Goal: Task Accomplishment & Management: Use online tool/utility

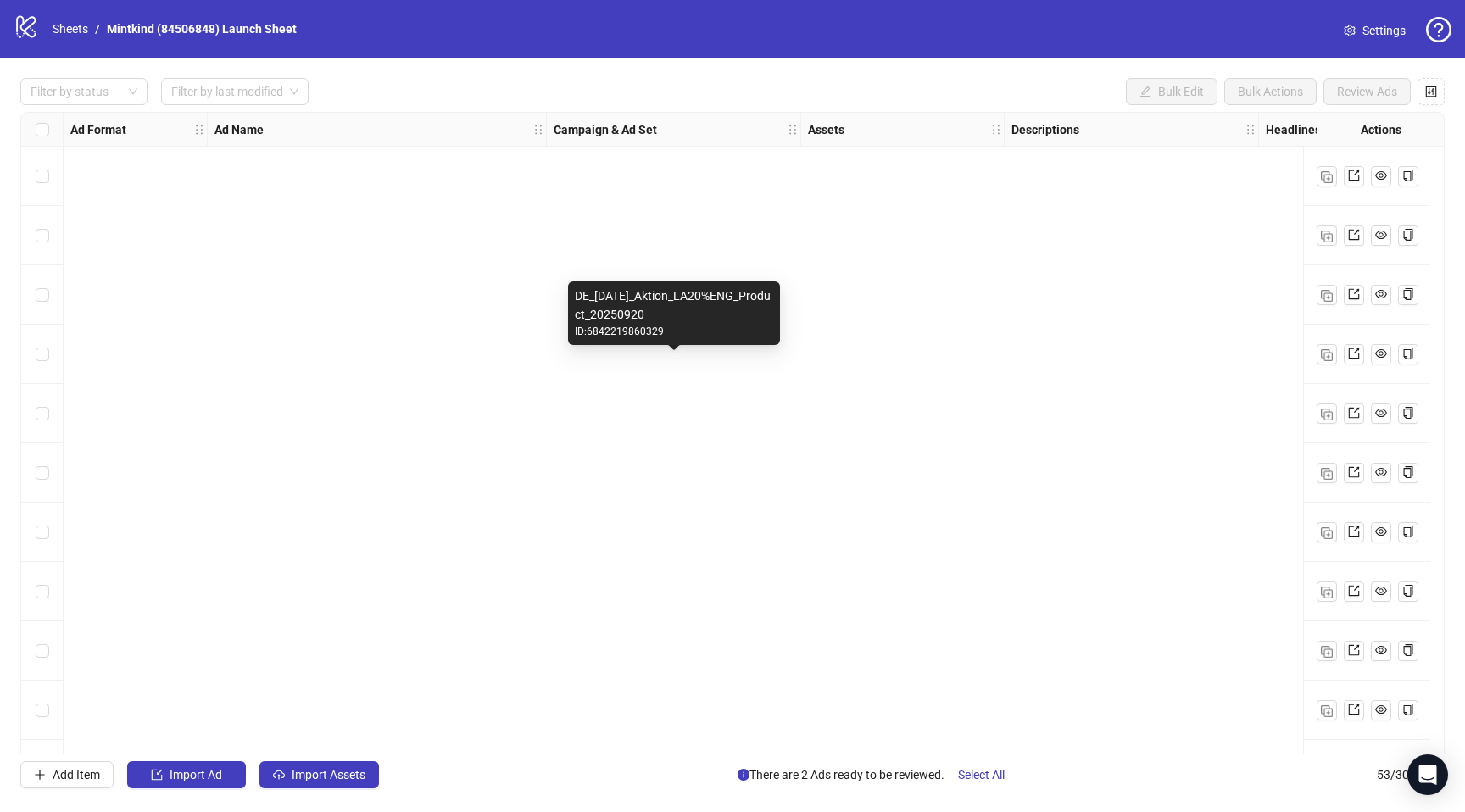
scroll to position [2295, 0]
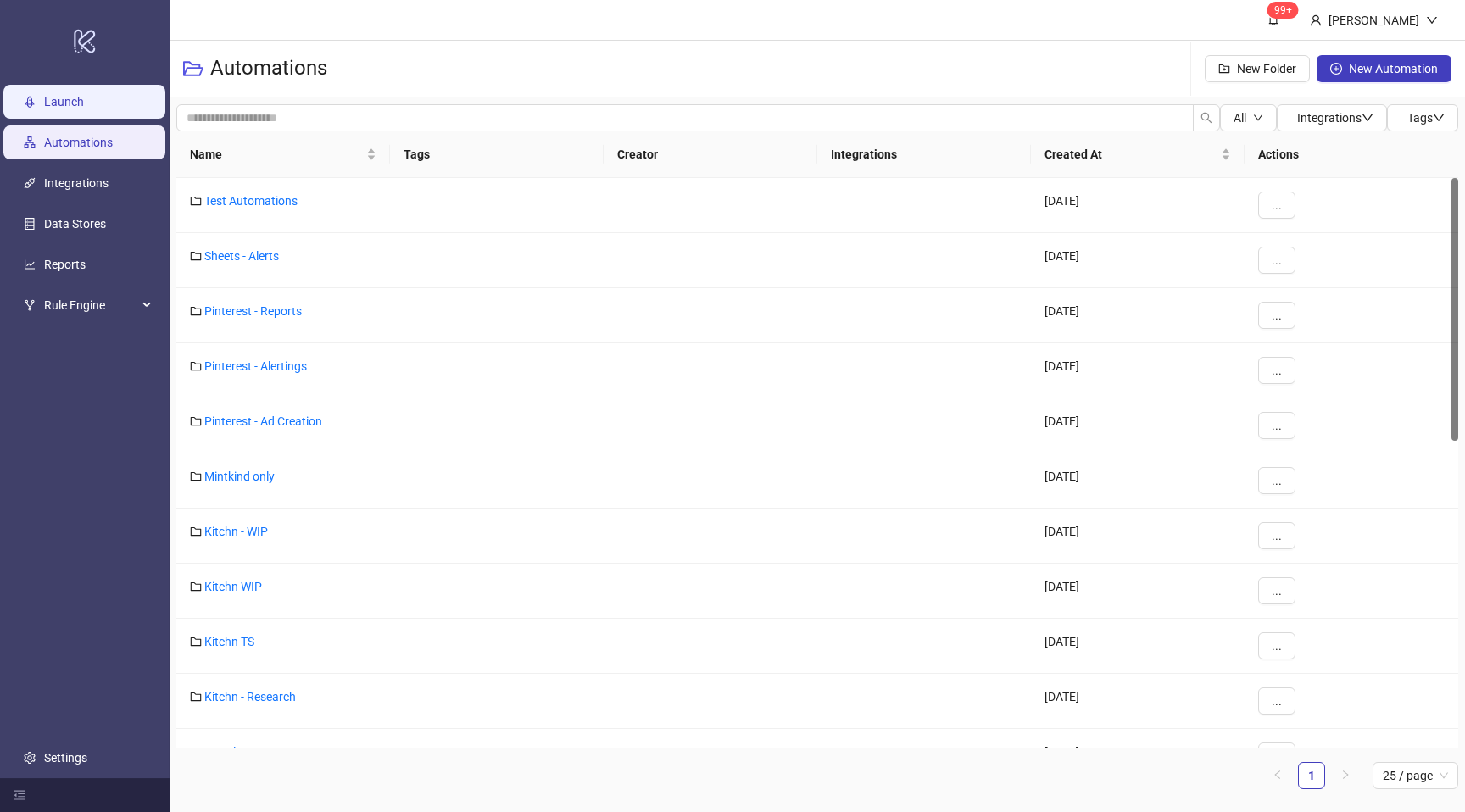
click at [73, 109] on link "Launch" at bounding box center [64, 101] width 40 height 14
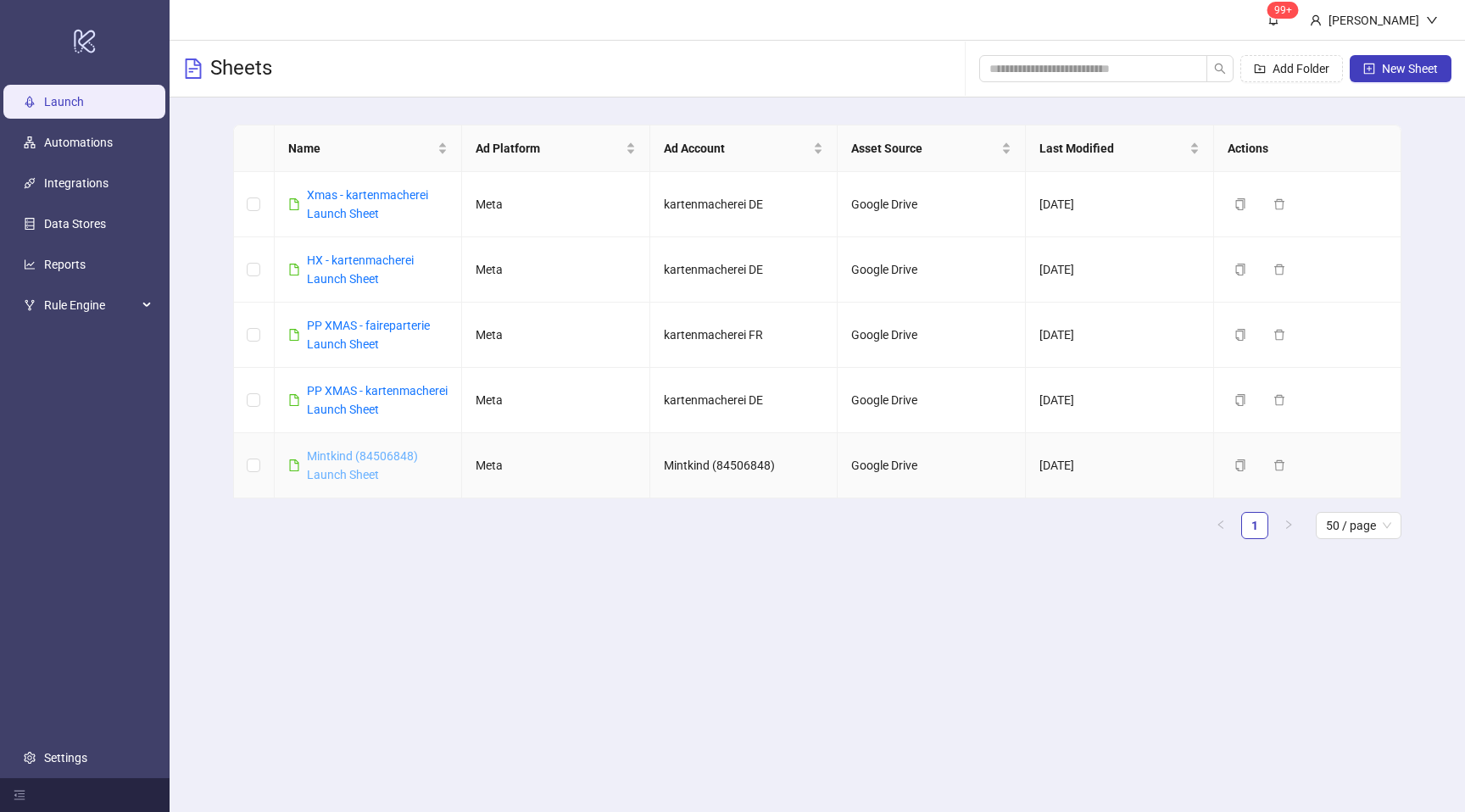
click at [354, 468] on link "Mintkind (84506848) Launch Sheet" at bounding box center [362, 464] width 111 height 32
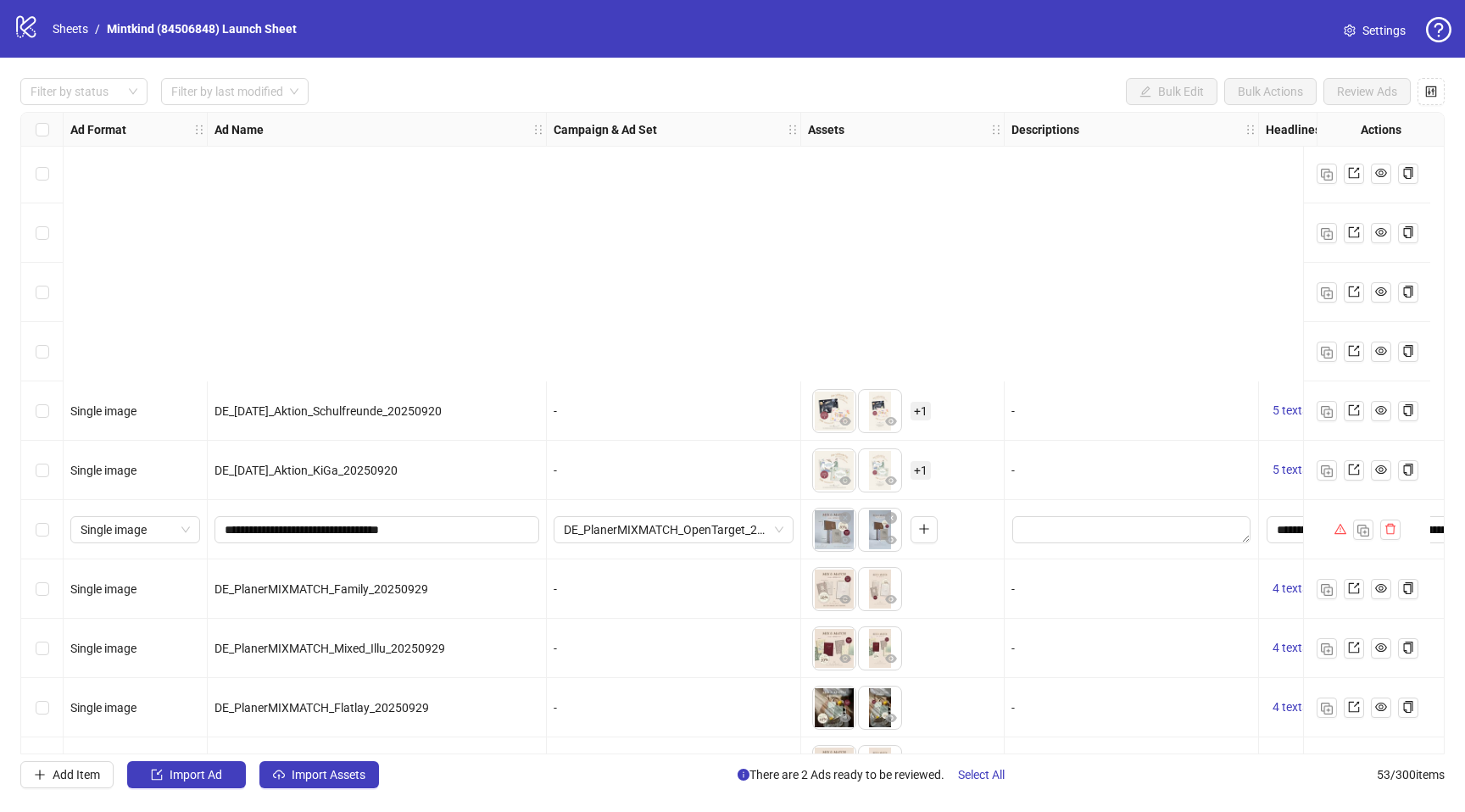
scroll to position [2544, 0]
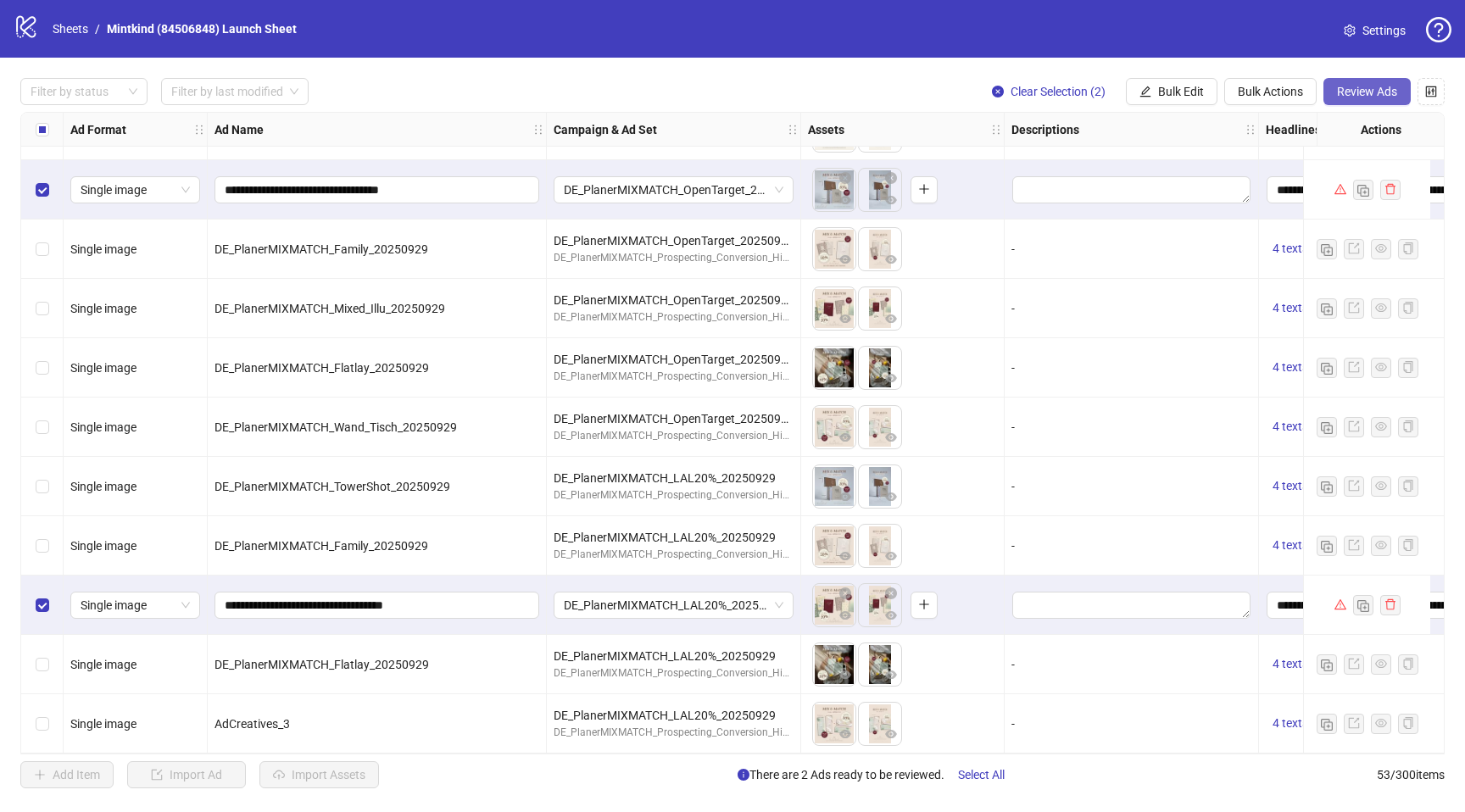
click at [1373, 88] on span "Review Ads" at bounding box center [1367, 91] width 60 height 14
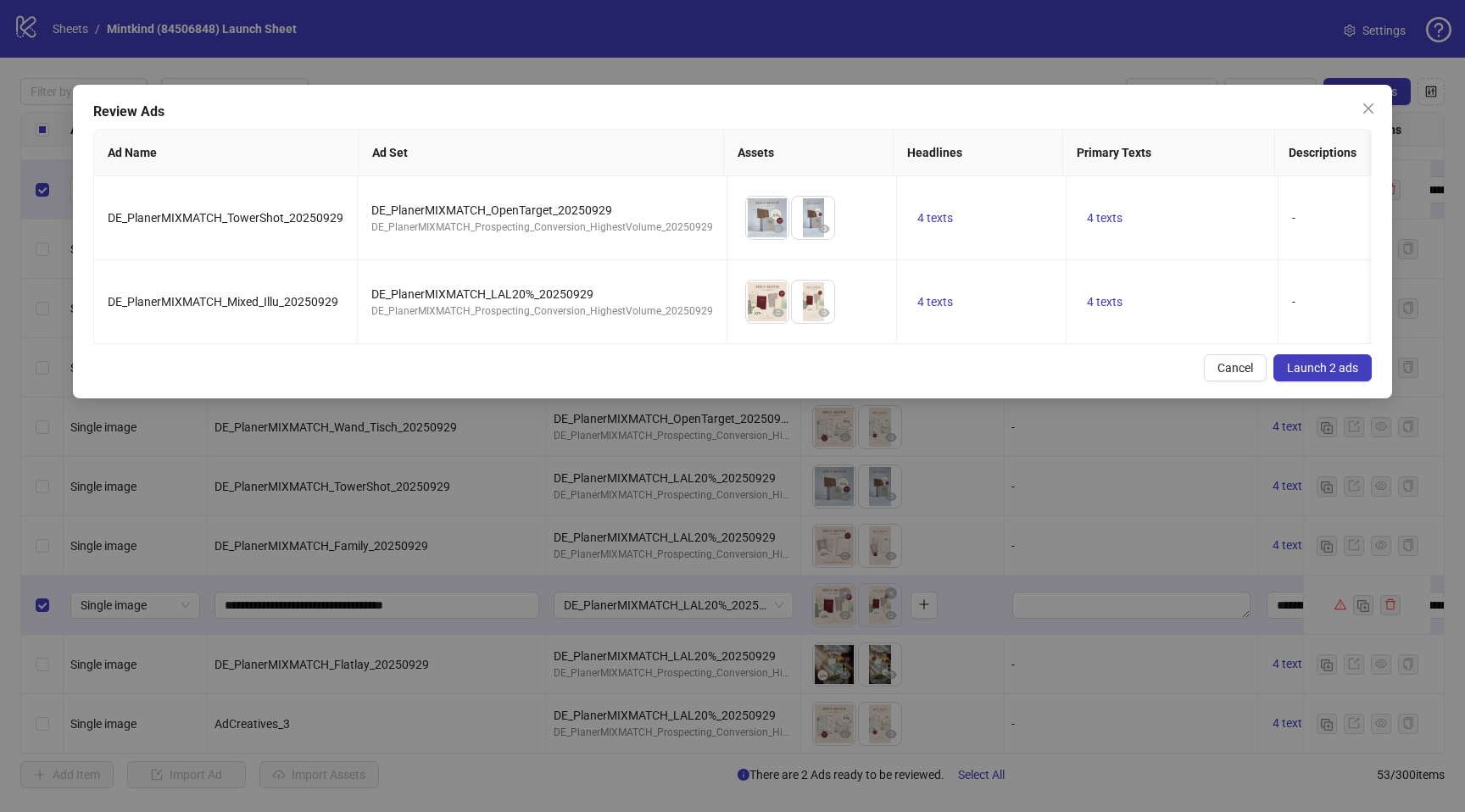
click at [1246, 369] on span "Cancel" at bounding box center [1235, 368] width 36 height 14
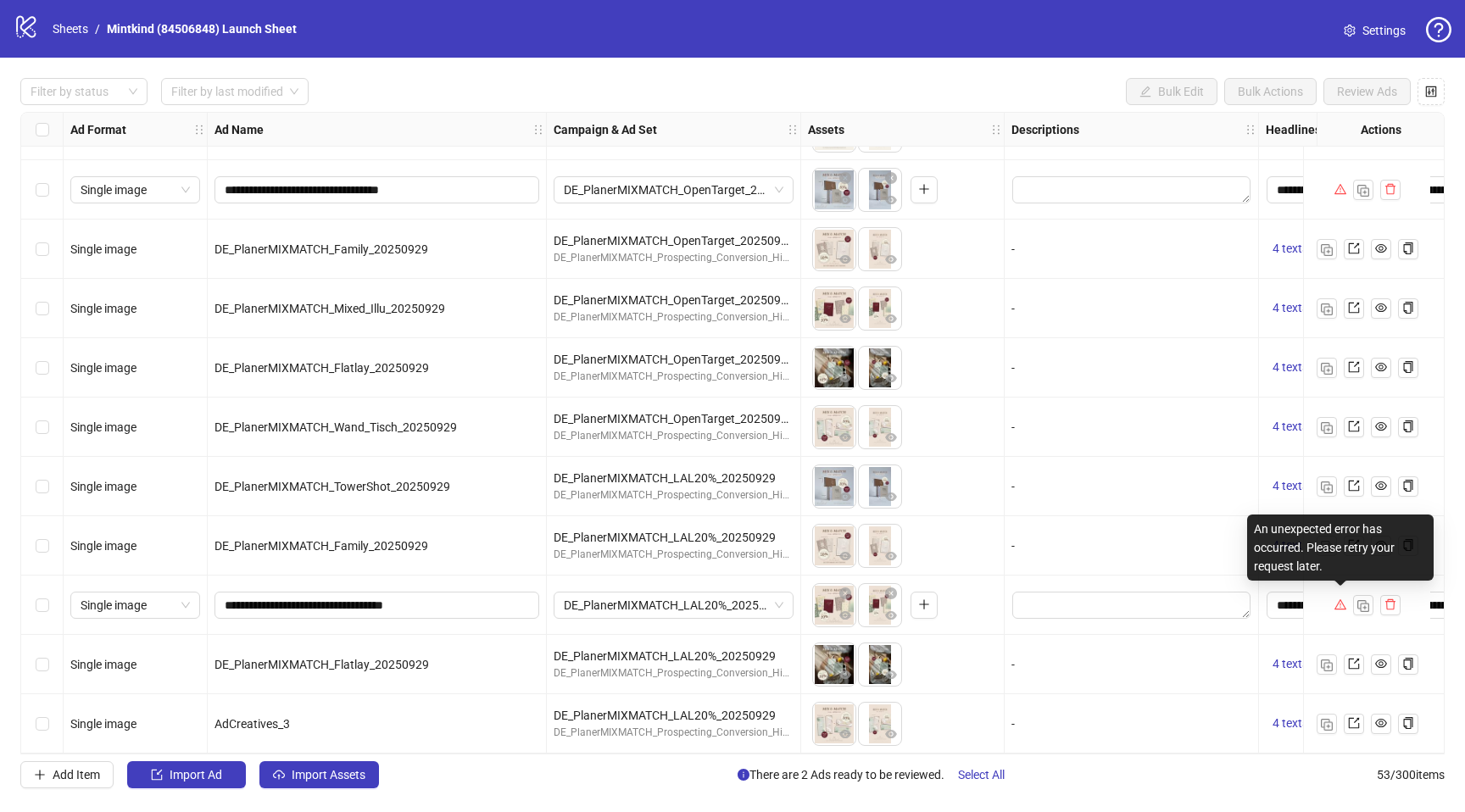
click at [1339, 599] on icon "warning" at bounding box center [1339, 604] width 12 height 10
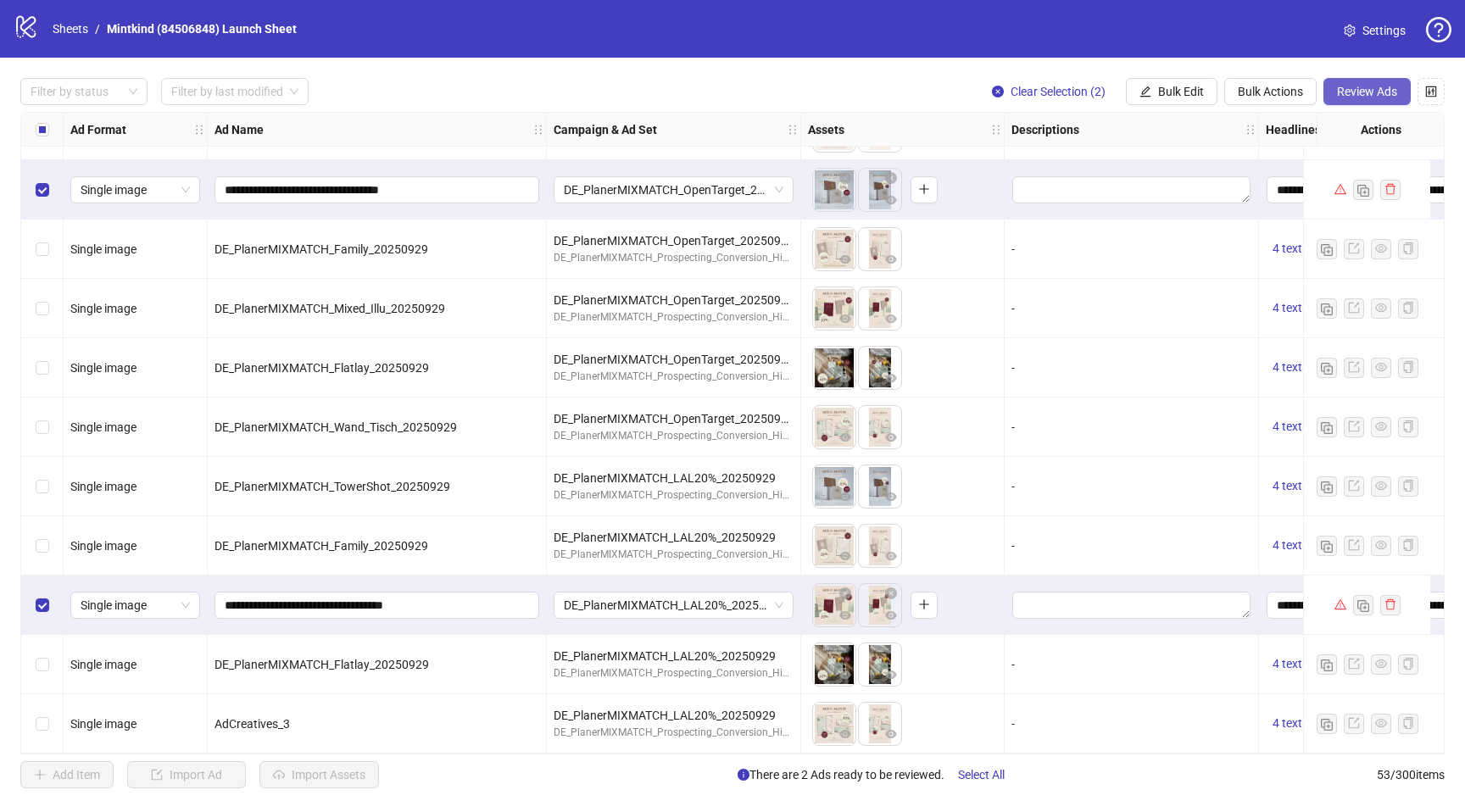
click at [1397, 94] on button "Review Ads" at bounding box center [1367, 91] width 88 height 27
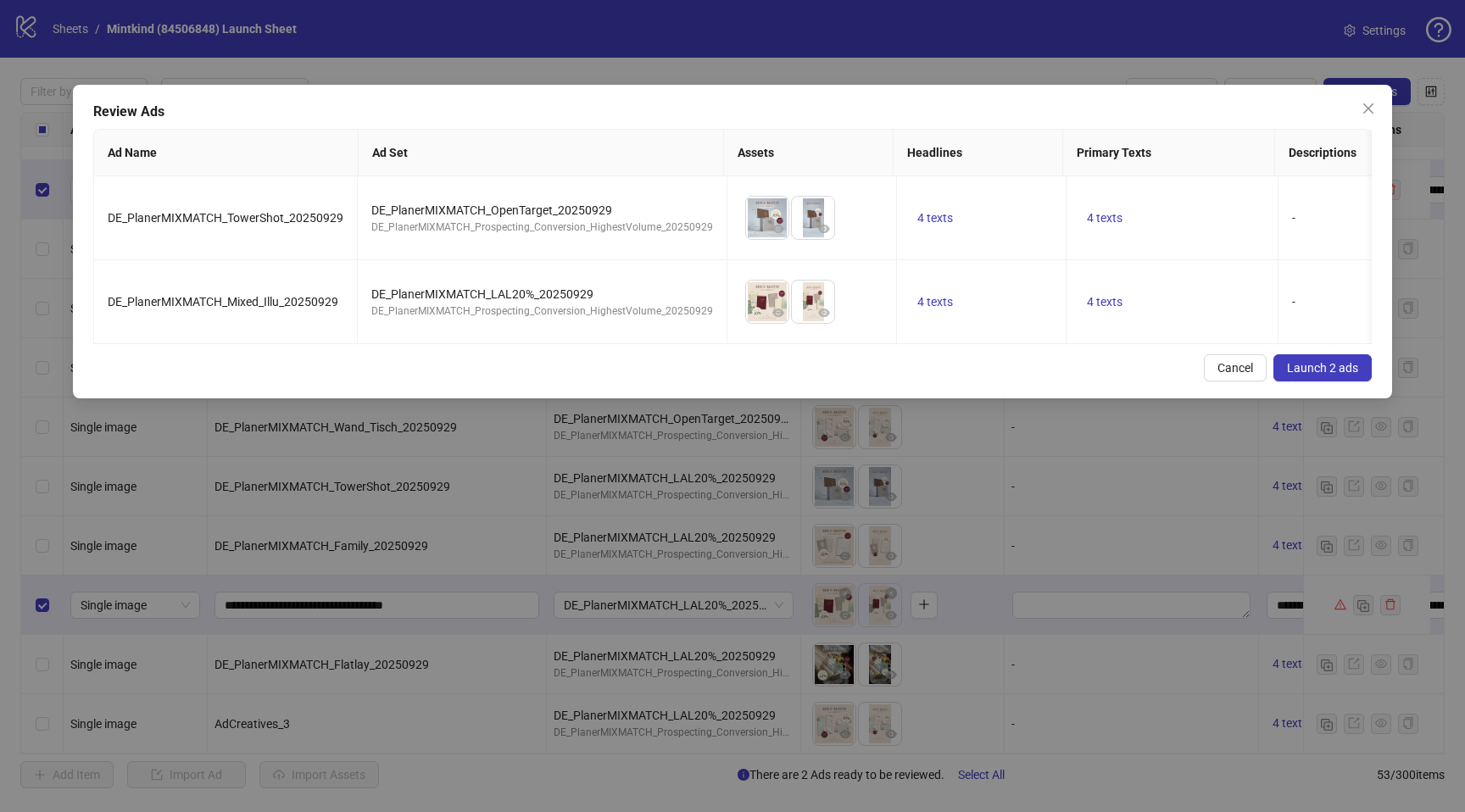
click at [1327, 363] on span "Launch 2 ads" at bounding box center [1323, 368] width 71 height 14
